Goal: Information Seeking & Learning: Learn about a topic

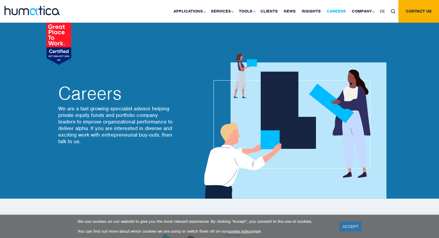
click at [338, 12] on link "Careers" at bounding box center [336, 11] width 25 height 23
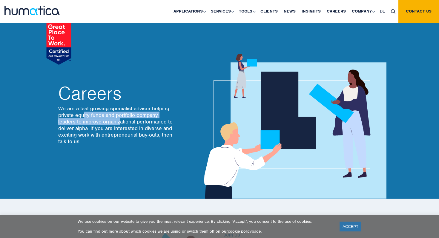
drag, startPoint x: 83, startPoint y: 118, endPoint x: 120, endPoint y: 123, distance: 37.1
click at [120, 123] on p "We are a fast growing specialist advisor helping private equity funds and portf…" at bounding box center [116, 124] width 117 height 39
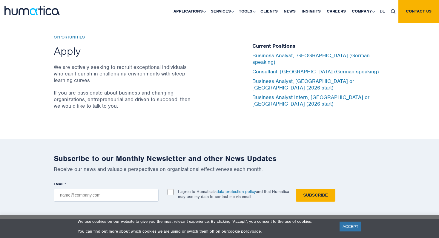
scroll to position [1986, 0]
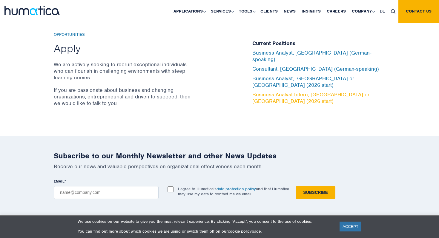
click at [272, 91] on link "Business Analyst Intern, [GEOGRAPHIC_DATA] or [GEOGRAPHIC_DATA] (2026 start)" at bounding box center [310, 97] width 117 height 13
